Goal: Task Accomplishment & Management: Manage account settings

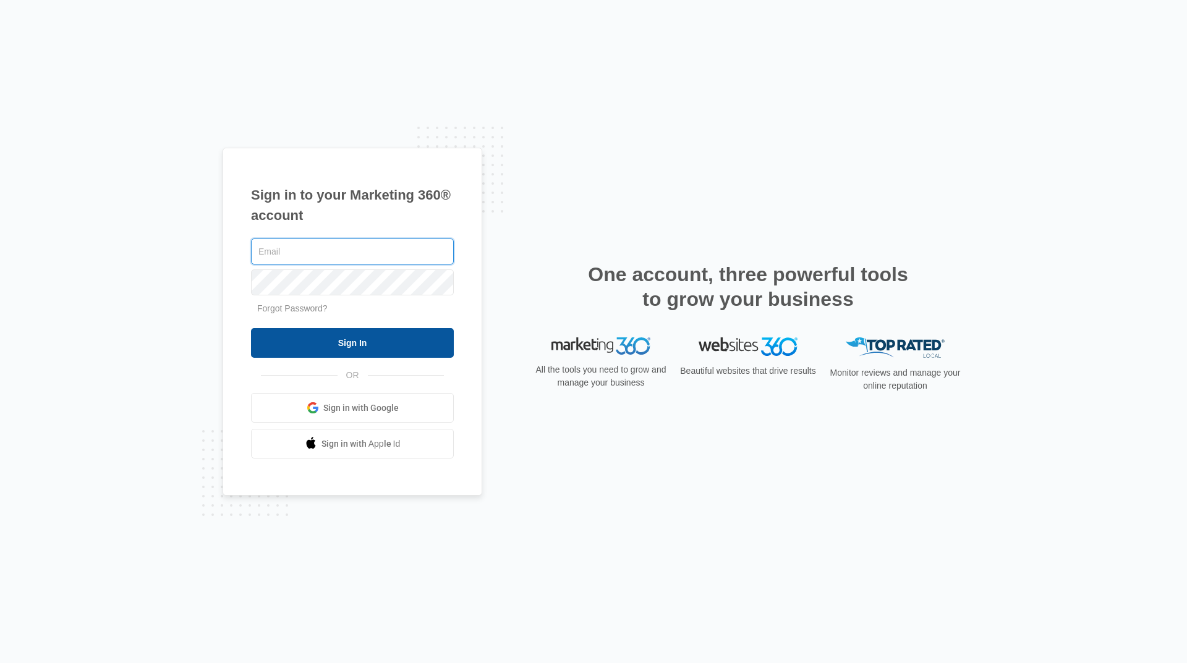
type input "[EMAIL_ADDRESS][DOMAIN_NAME]"
click at [371, 331] on input "Sign In" at bounding box center [352, 343] width 203 height 30
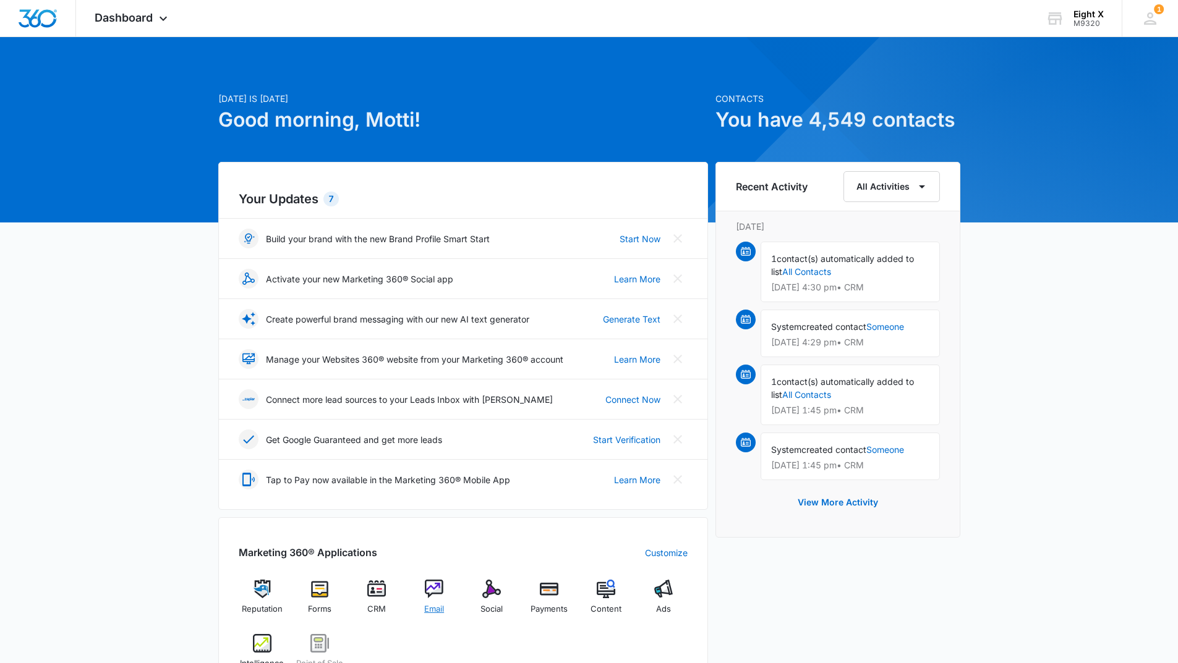
click at [444, 592] on div "Email" at bounding box center [434, 602] width 48 height 45
